Goal: Book appointment/travel/reservation

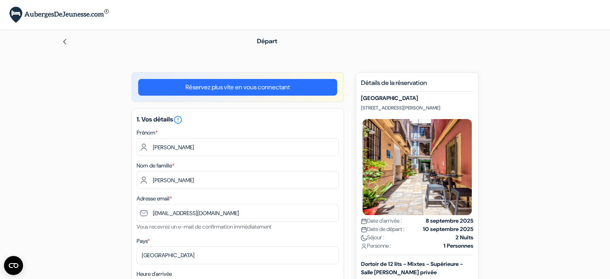
click at [69, 46] on div "Départ" at bounding box center [305, 41] width 525 height 22
click at [64, 45] on img at bounding box center [65, 42] width 6 height 6
click at [65, 48] on div "Départ" at bounding box center [305, 41] width 525 height 22
click at [64, 45] on img at bounding box center [65, 42] width 6 height 6
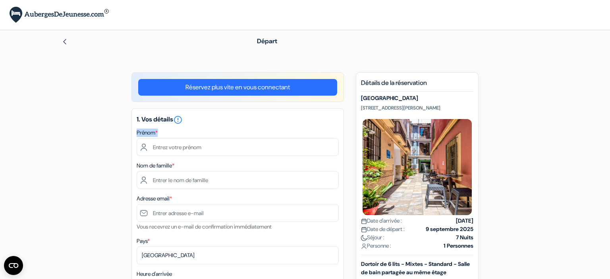
drag, startPoint x: 52, startPoint y: 130, endPoint x: 79, endPoint y: 151, distance: 34.5
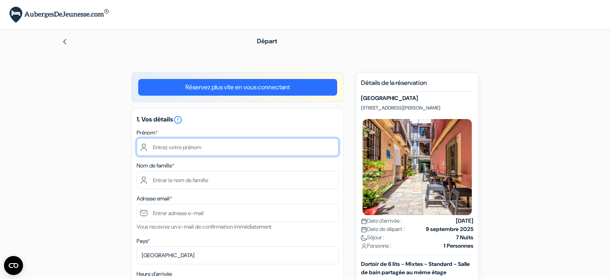
click at [234, 149] on input "text" at bounding box center [238, 147] width 202 height 18
type input "[PERSON_NAME]"
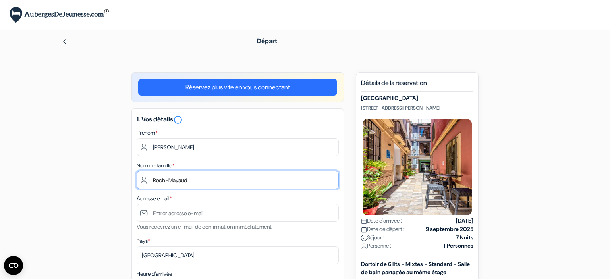
type input "Rech-Mayaud"
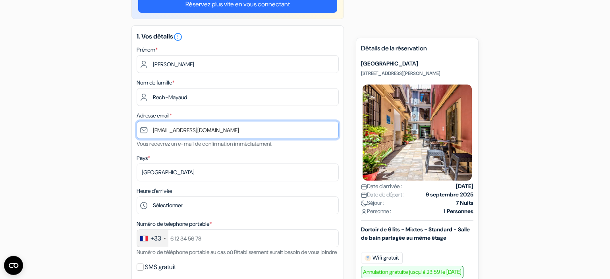
scroll to position [139, 0]
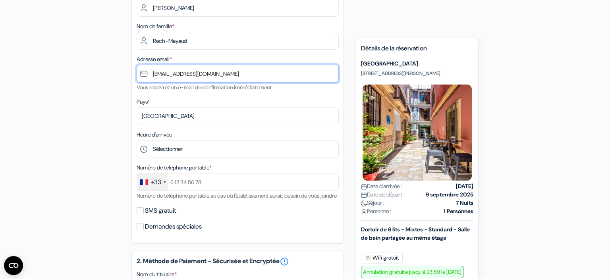
type input "[EMAIL_ADDRESS][DOMAIN_NAME]"
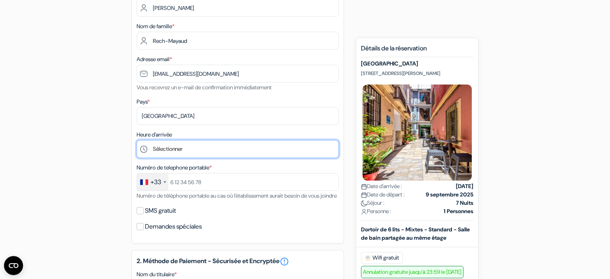
click at [137, 140] on select "Sélectionner 1:00 2:00 3:00 4:00 5:00 6:00 7:00 8:00 9:00 10:00 11:00 12:00 13:…" at bounding box center [238, 149] width 202 height 18
click option "19:00" at bounding box center [0, 0] width 0 height 0
click at [137, 140] on select "Sélectionner 1:00 2:00 3:00 4:00 5:00 6:00 7:00 8:00 9:00 10:00 11:00 12:00 13:…" at bounding box center [238, 149] width 202 height 18
select select "20"
click option "20:00" at bounding box center [0, 0] width 0 height 0
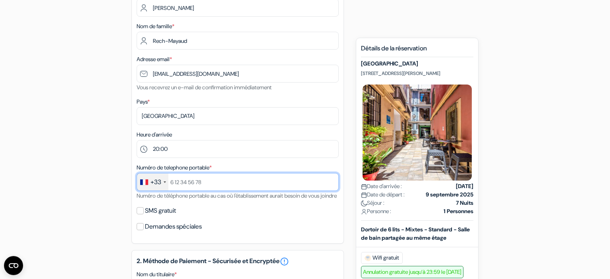
click at [206, 181] on input "text" at bounding box center [238, 182] width 202 height 18
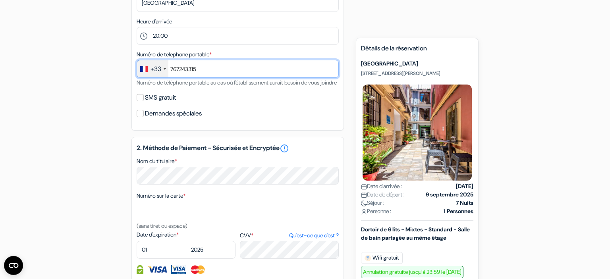
scroll to position [270, 0]
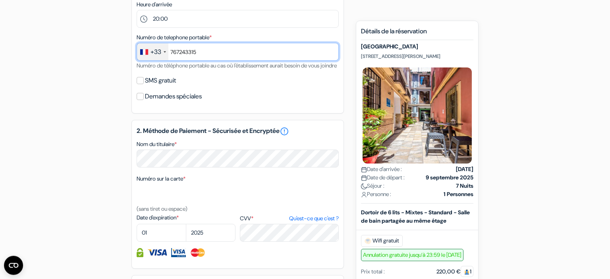
type input "767243315"
